Goal: Task Accomplishment & Management: Manage account settings

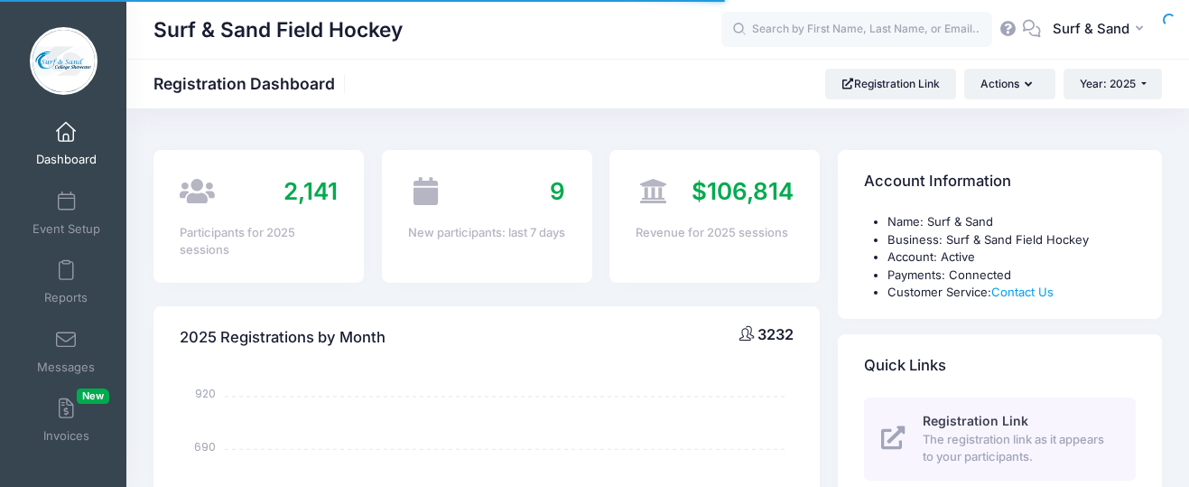
select select
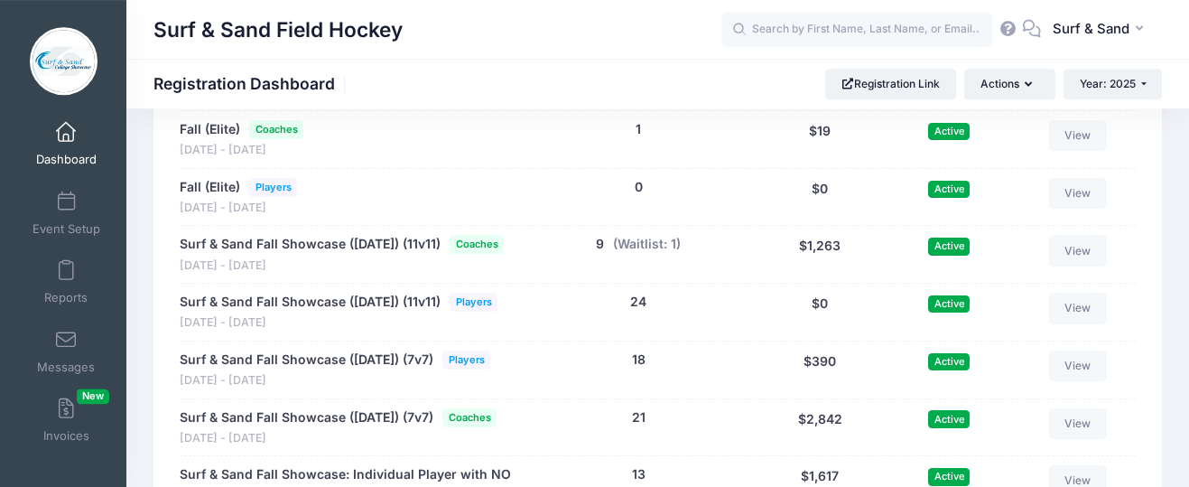
scroll to position [3876, 0]
click at [66, 200] on span at bounding box center [66, 202] width 0 height 20
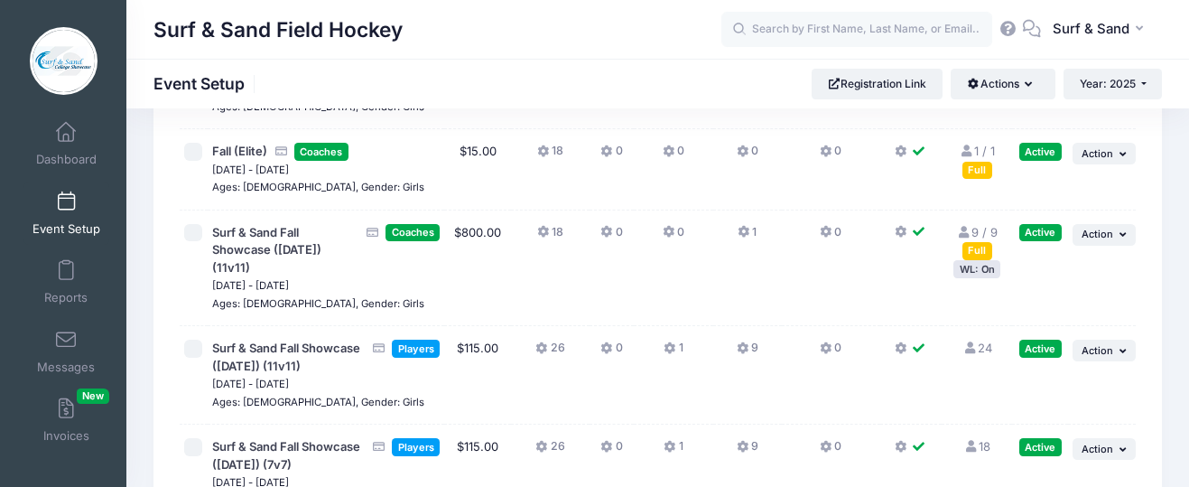
scroll to position [4495, 0]
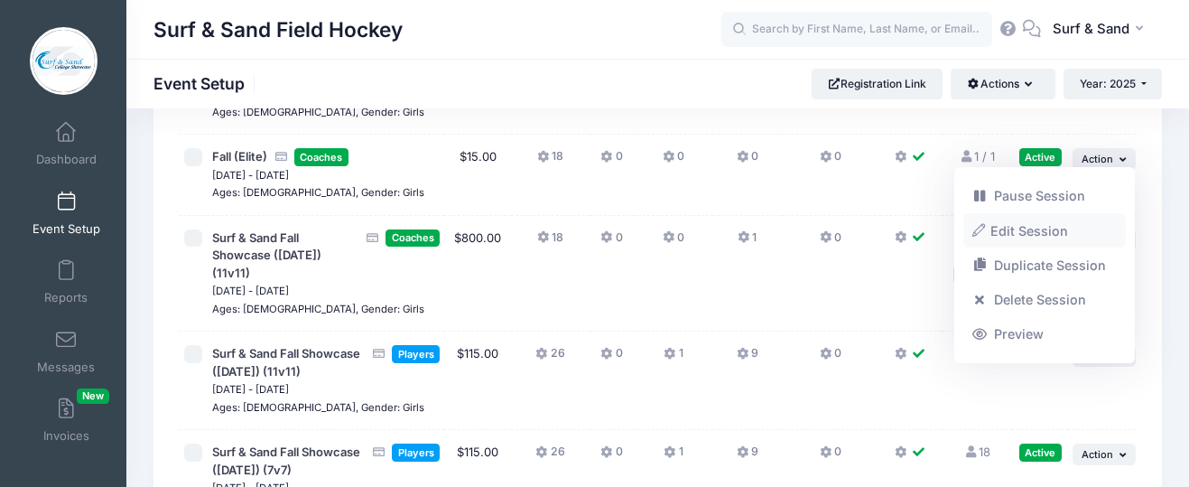
click at [1033, 231] on link "Edit Session" at bounding box center [1044, 230] width 163 height 34
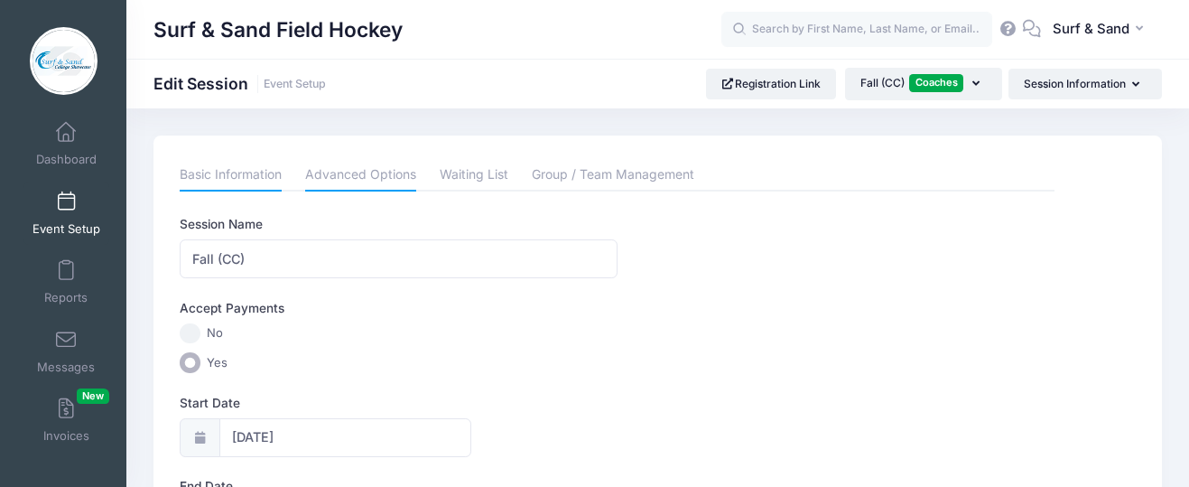
click at [383, 174] on link "Advanced Options" at bounding box center [360, 175] width 111 height 32
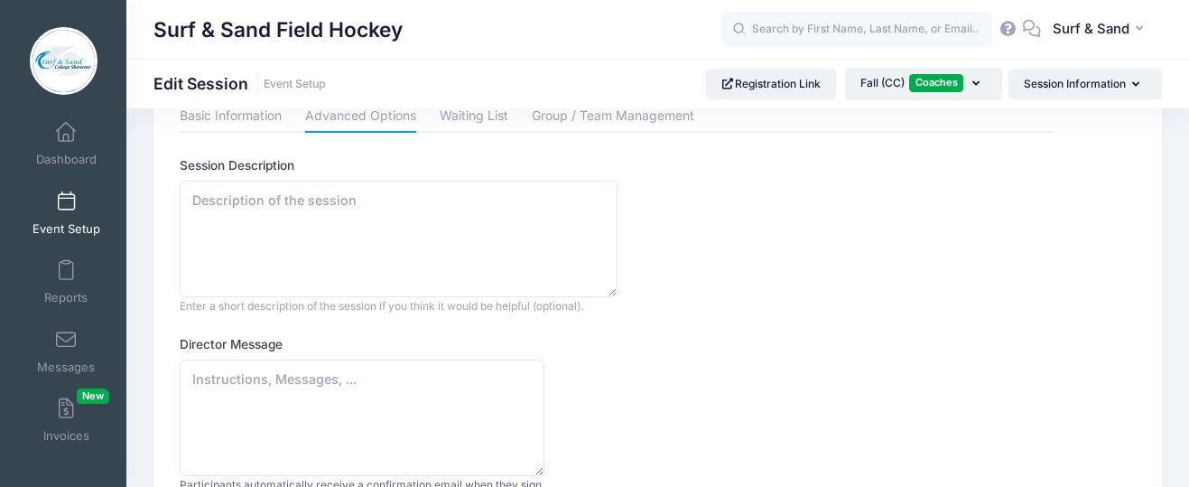
scroll to position [60, 0]
click at [602, 109] on link "Group / Team Management" at bounding box center [613, 115] width 162 height 32
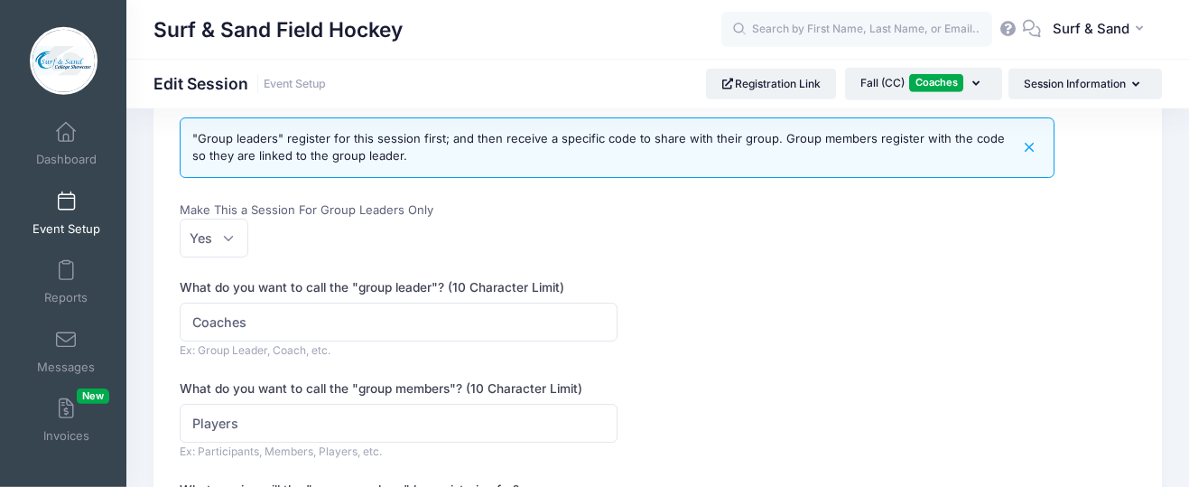
scroll to position [0, 0]
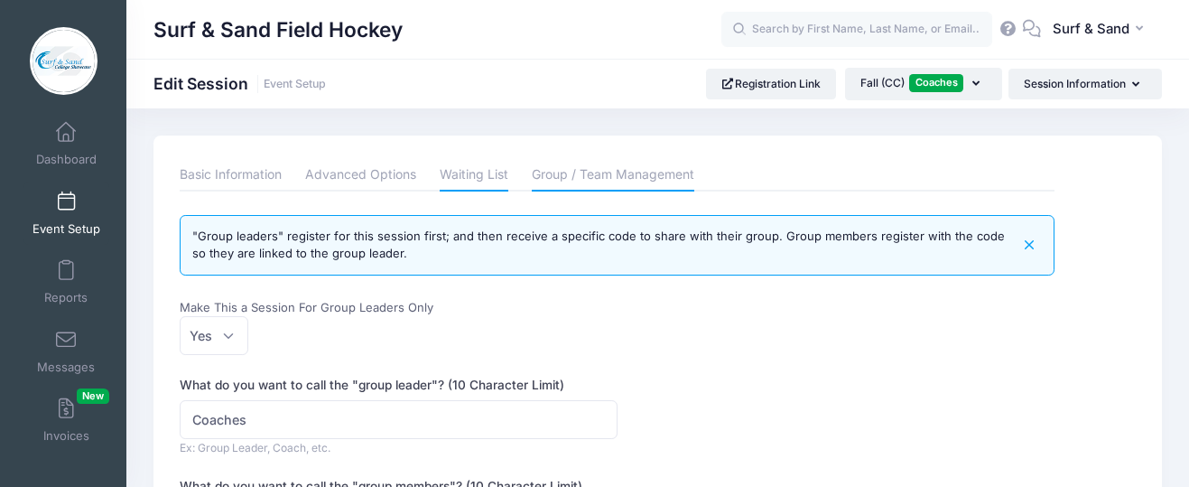
click at [489, 181] on link "Waiting List" at bounding box center [474, 175] width 69 height 32
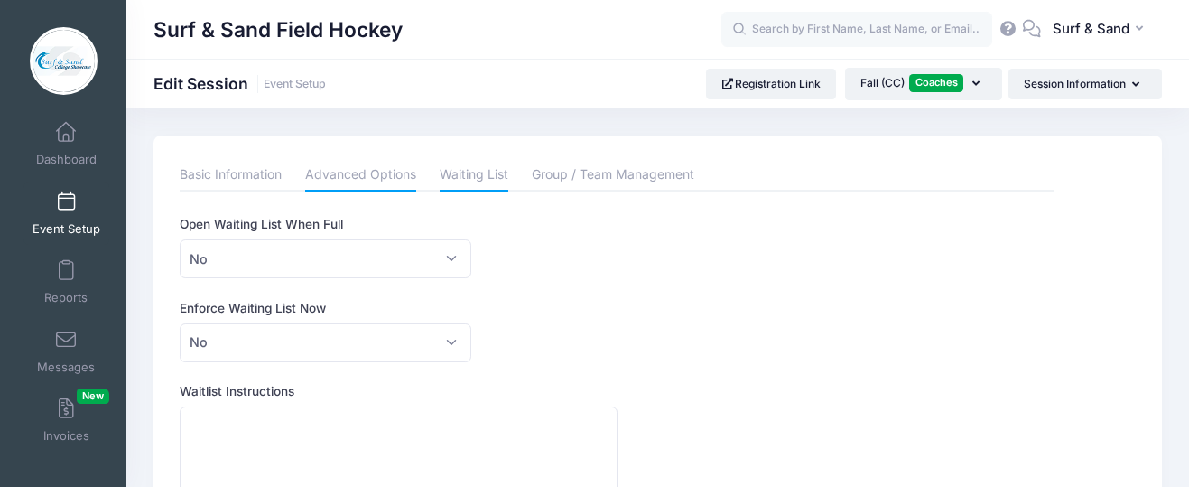
click at [369, 167] on link "Advanced Options" at bounding box center [360, 175] width 111 height 32
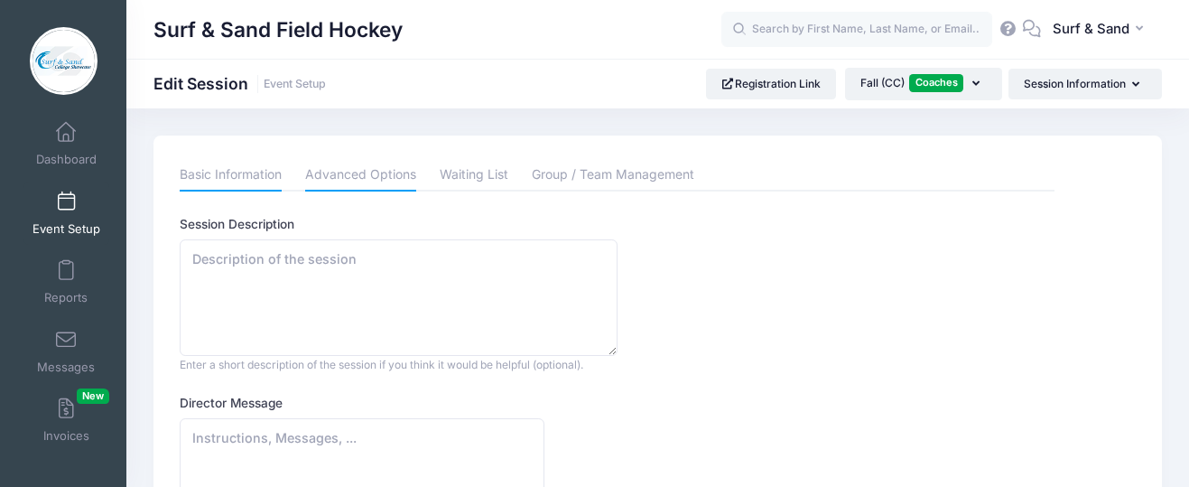
click at [238, 172] on link "Basic Information" at bounding box center [231, 175] width 102 height 32
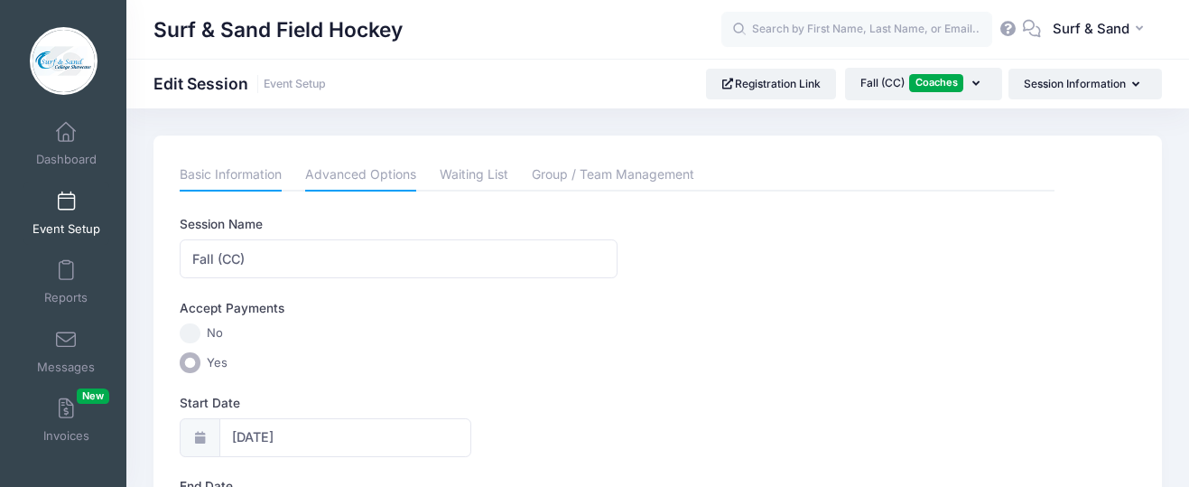
click at [368, 160] on link "Advanced Options" at bounding box center [360, 175] width 111 height 32
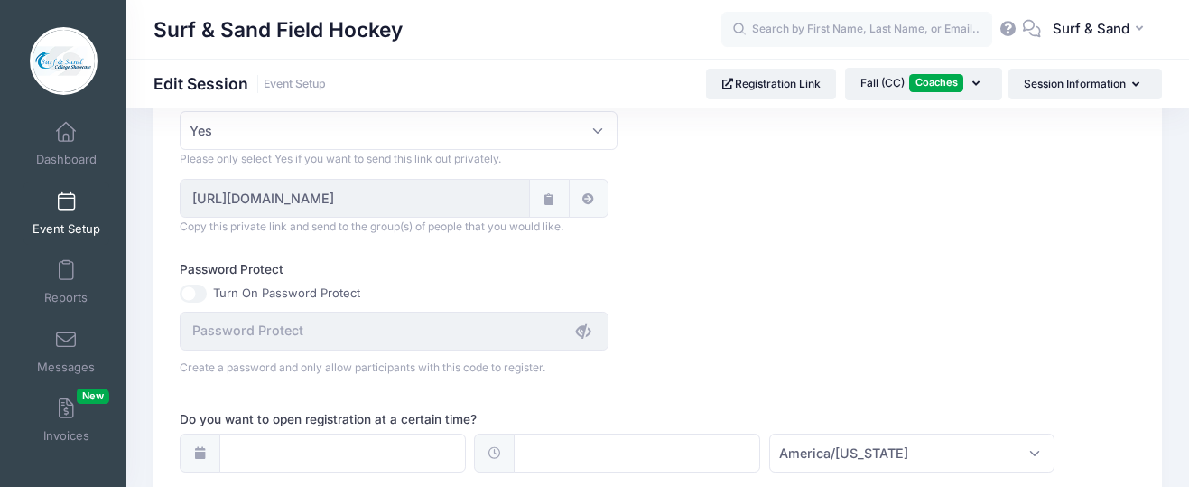
scroll to position [1178, 0]
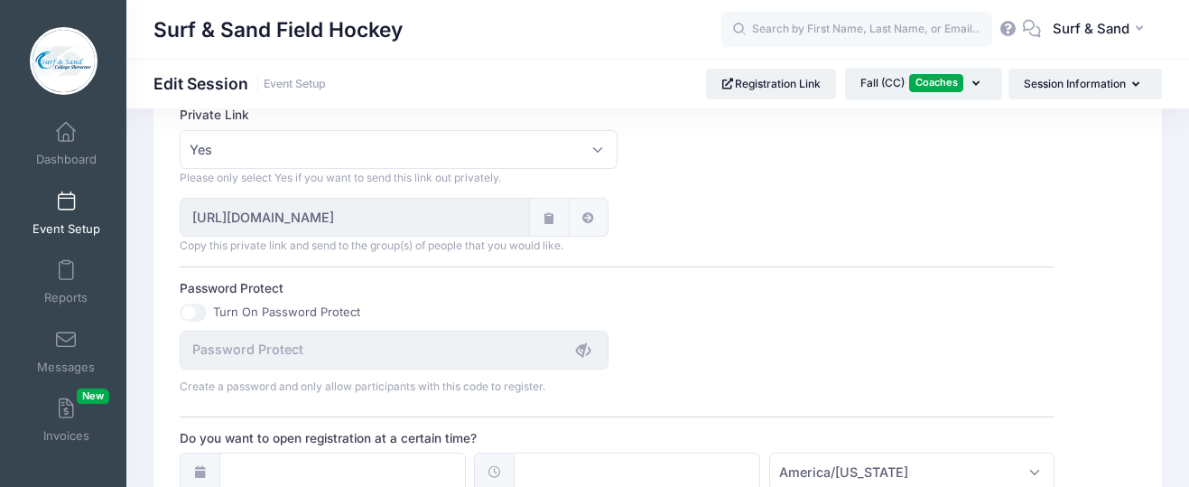
click at [548, 222] on icon at bounding box center [549, 218] width 14 height 12
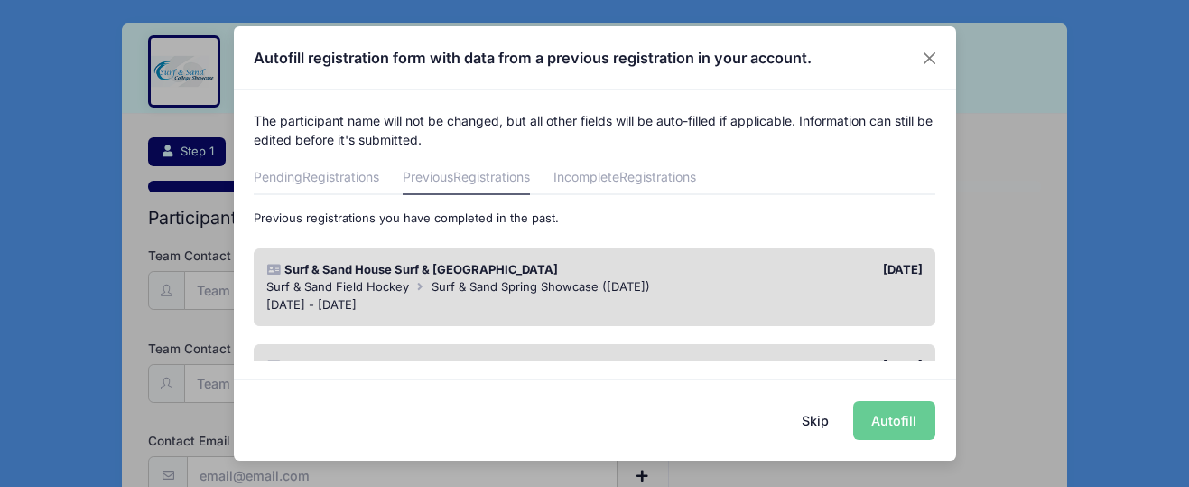
click at [822, 423] on button "Skip" at bounding box center [815, 420] width 64 height 39
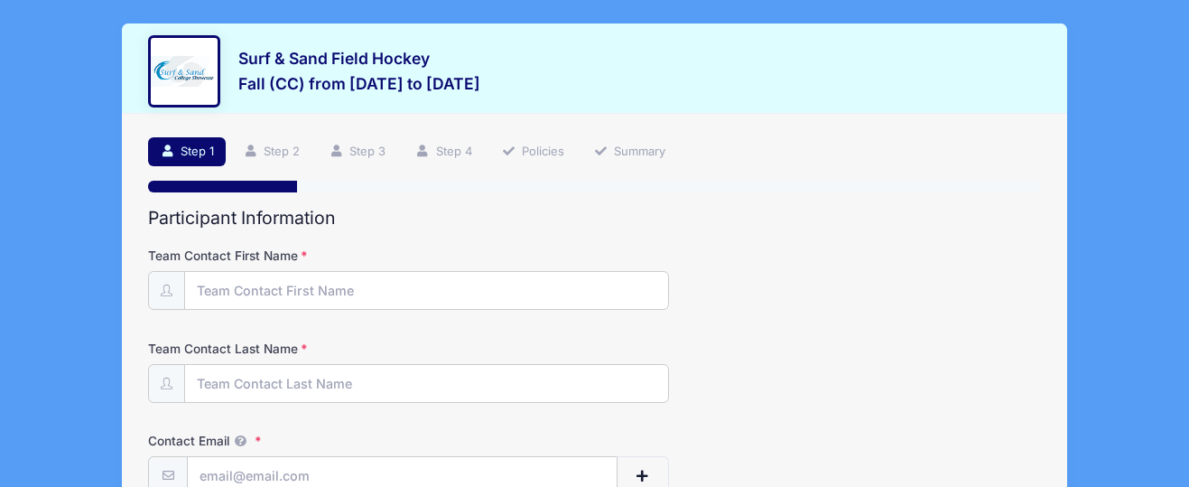
click at [908, 63] on div "Surf & Sand Field Hockey Fall (CC) from [DATE] to [DATE] Exit" at bounding box center [594, 74] width 893 height 78
click at [831, 111] on div "Surf & Sand Field Hockey Fall (CC) from [DATE] to [DATE] Exit" at bounding box center [594, 74] width 893 height 78
